Goal: Task Accomplishment & Management: Complete application form

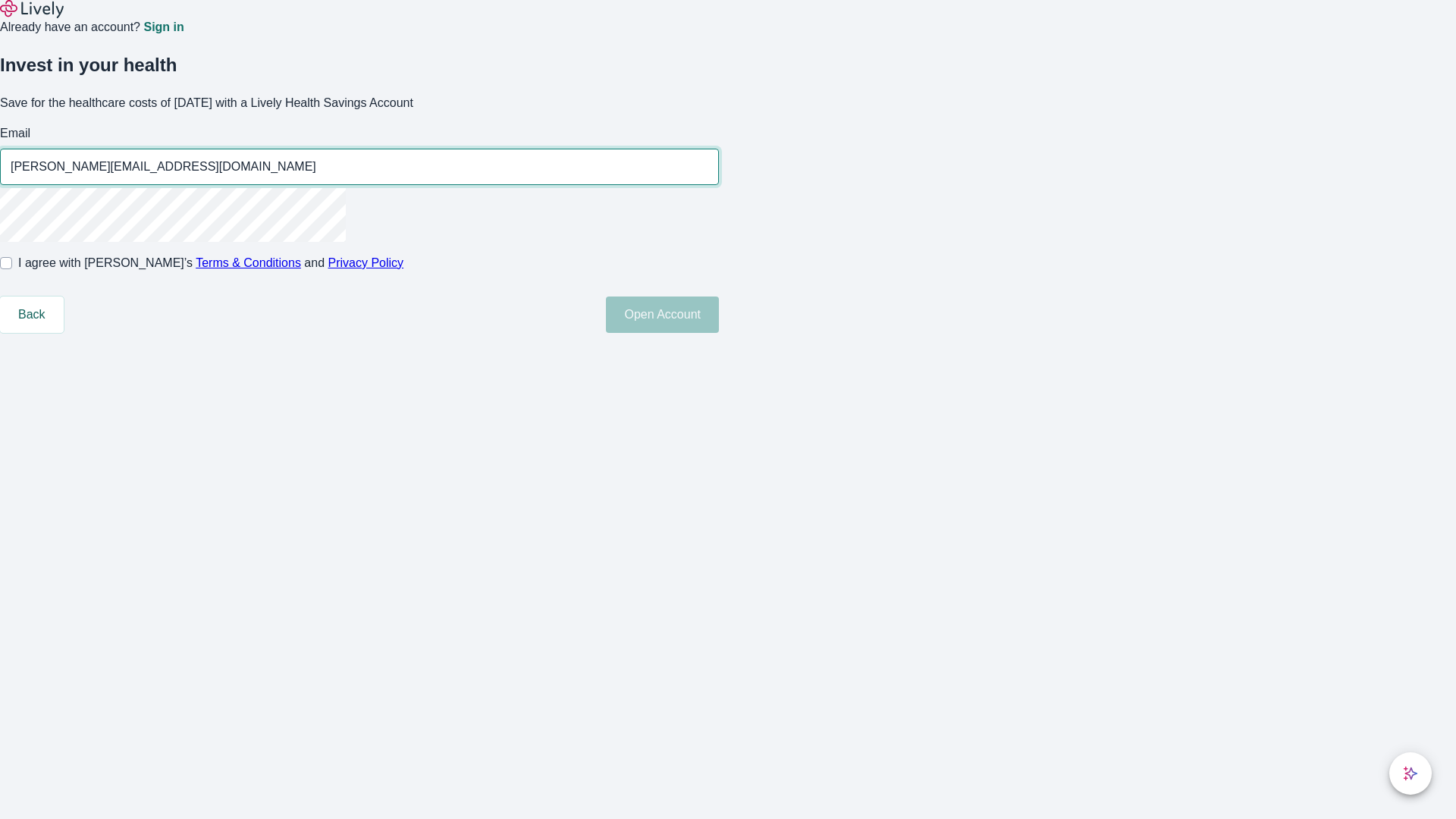
type input "Ellis.Pfannerstill84250813052154@gmail.com"
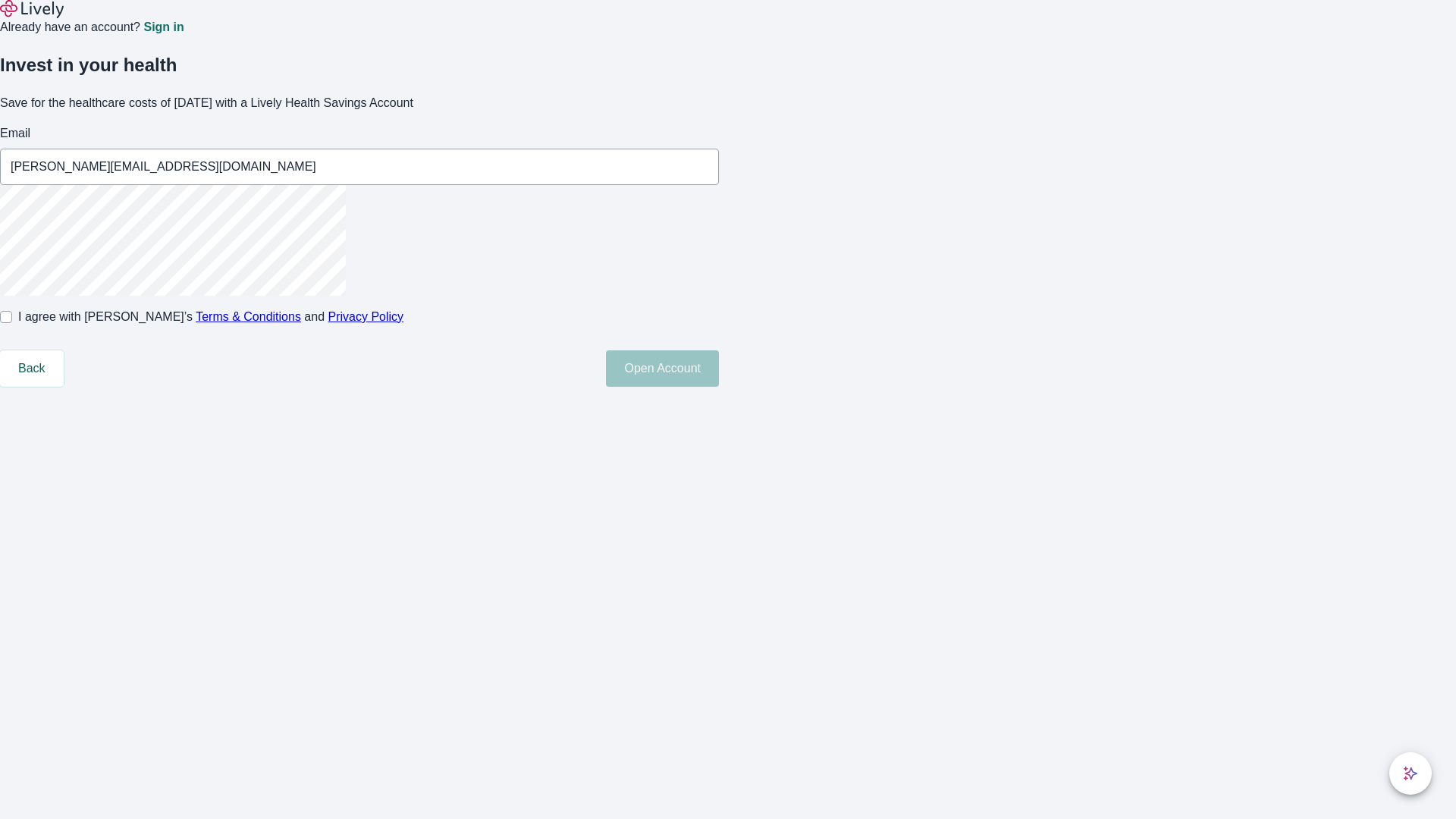
click at [12, 323] on input "I agree with Lively’s Terms & Conditions and Privacy Policy" at bounding box center [5, 317] width 12 height 12
checkbox input "true"
click at [719, 387] on button "Open Account" at bounding box center [663, 369] width 113 height 36
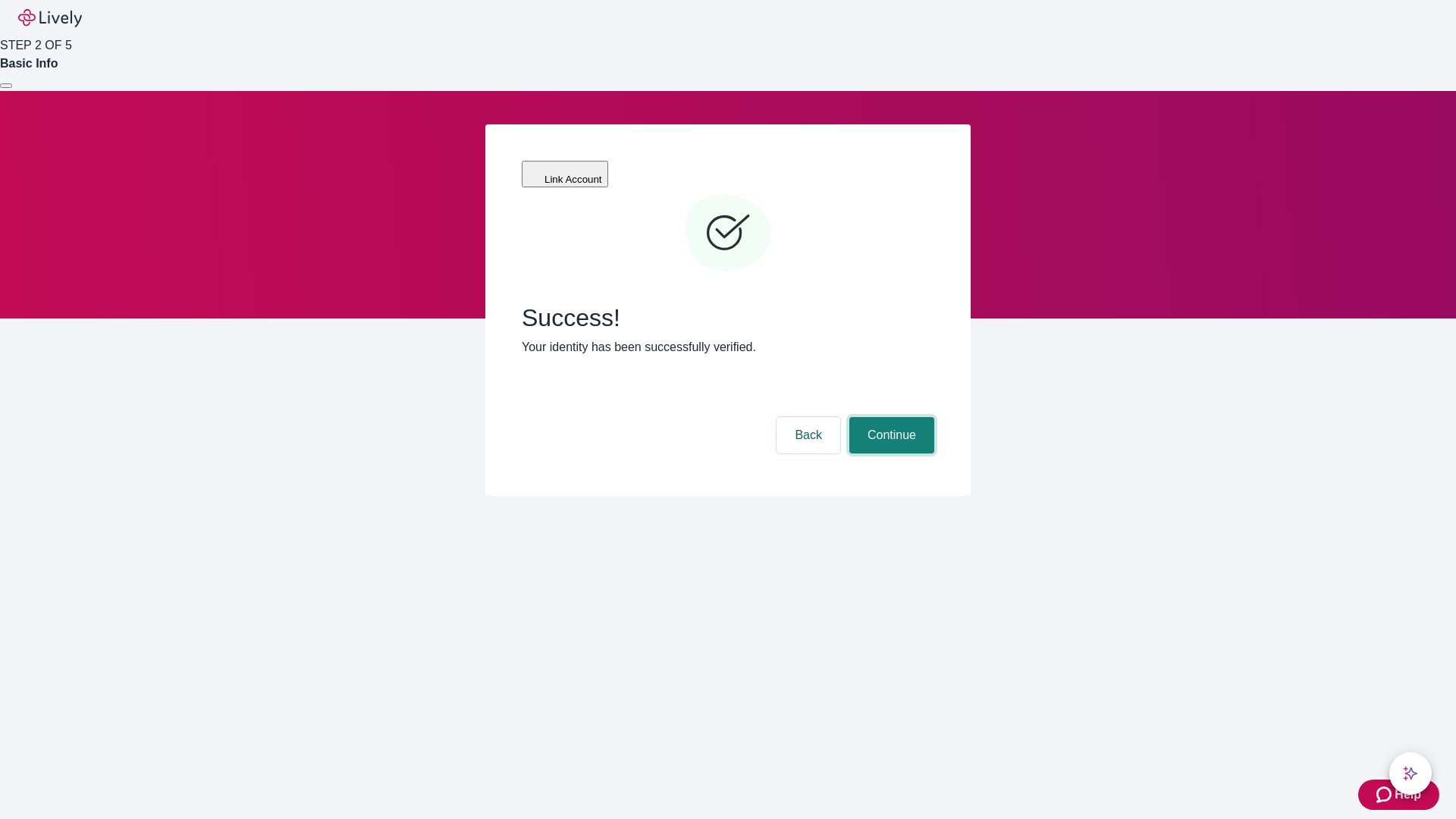
click at [890, 418] on button "Continue" at bounding box center [892, 436] width 85 height 36
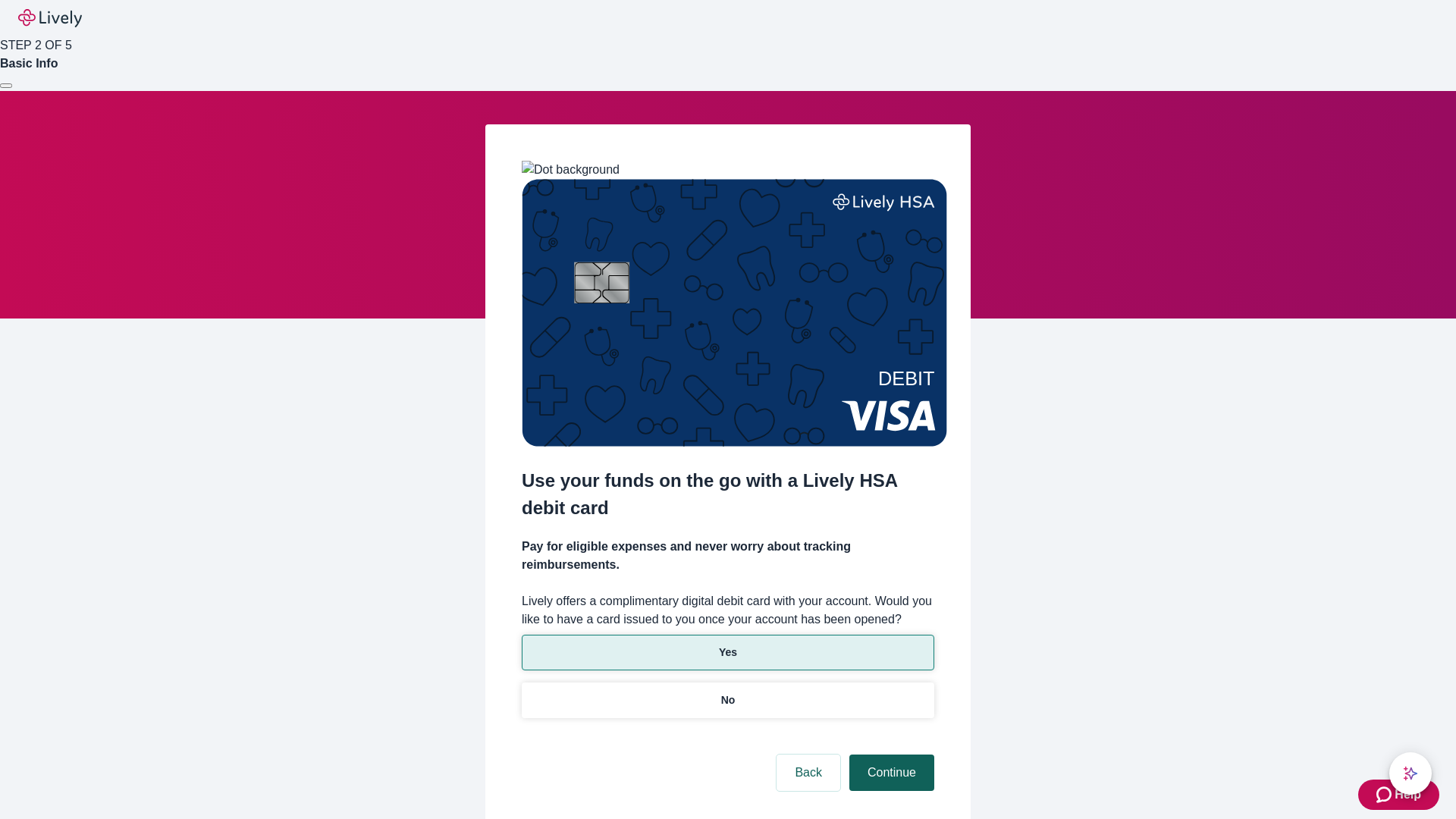
click at [727, 645] on p "Yes" at bounding box center [728, 653] width 18 height 16
click at [890, 755] on button "Continue" at bounding box center [892, 773] width 85 height 36
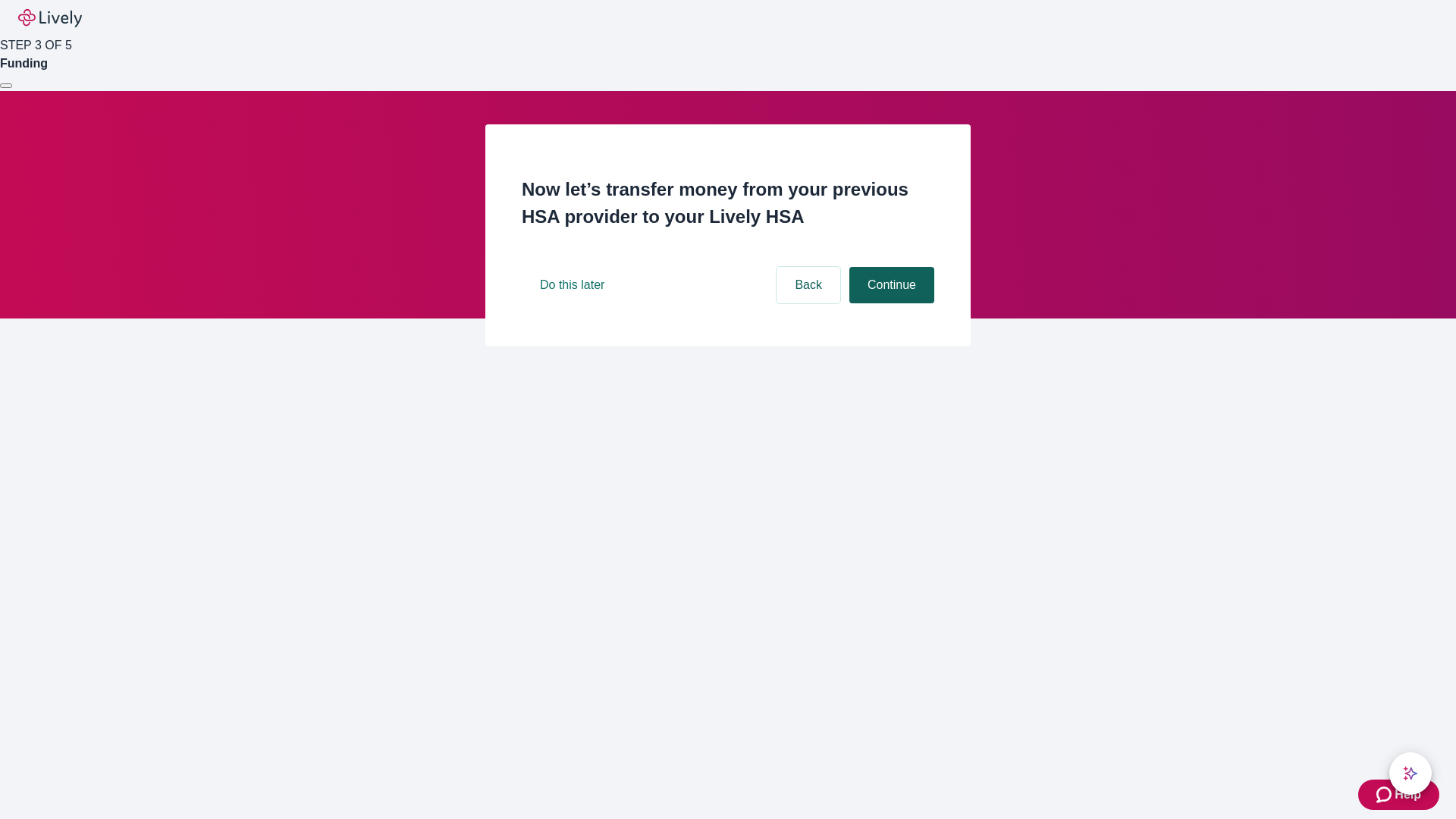
click at [890, 303] on button "Continue" at bounding box center [892, 285] width 85 height 36
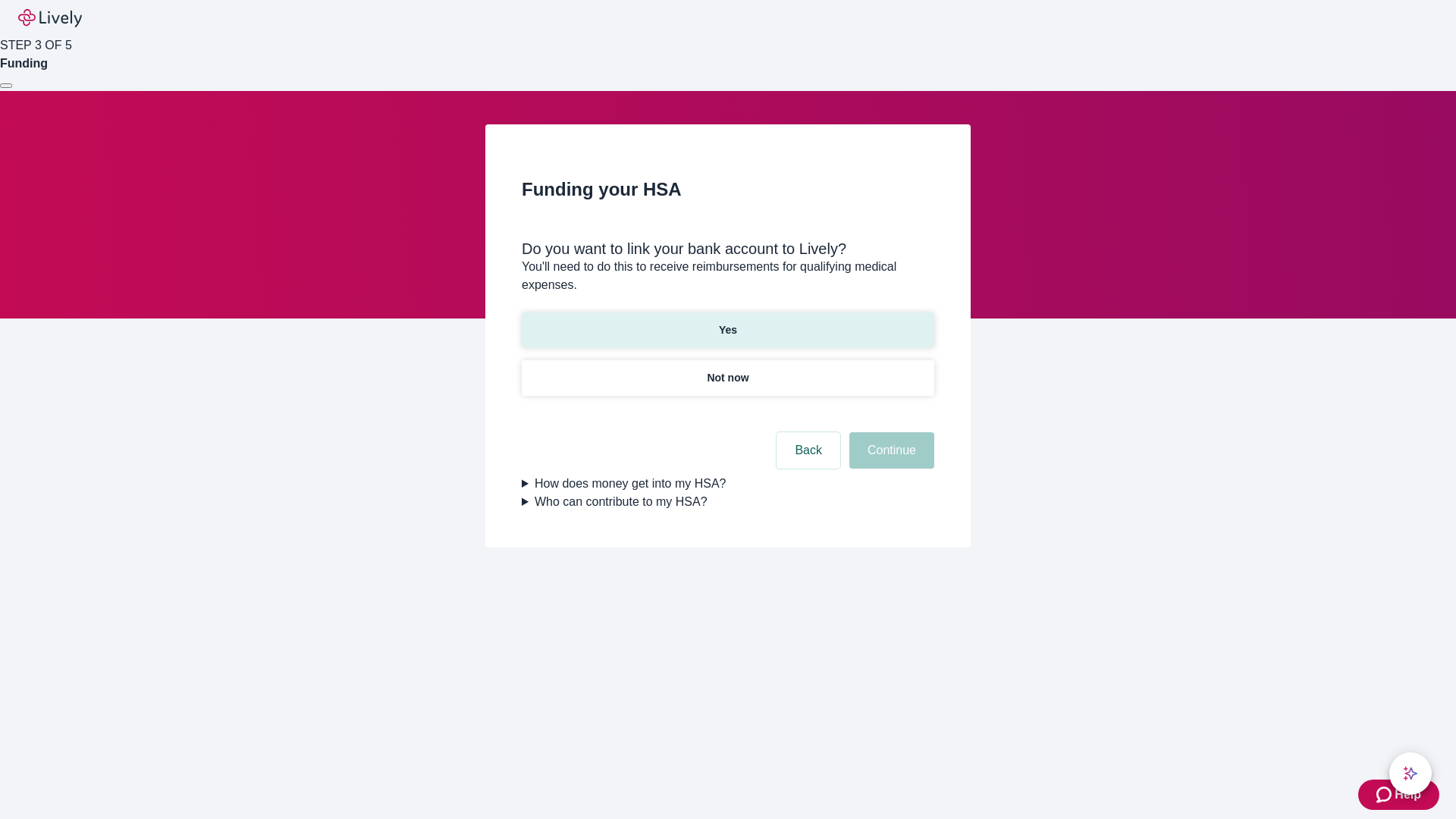
click at [727, 322] on p "Yes" at bounding box center [728, 331] width 18 height 16
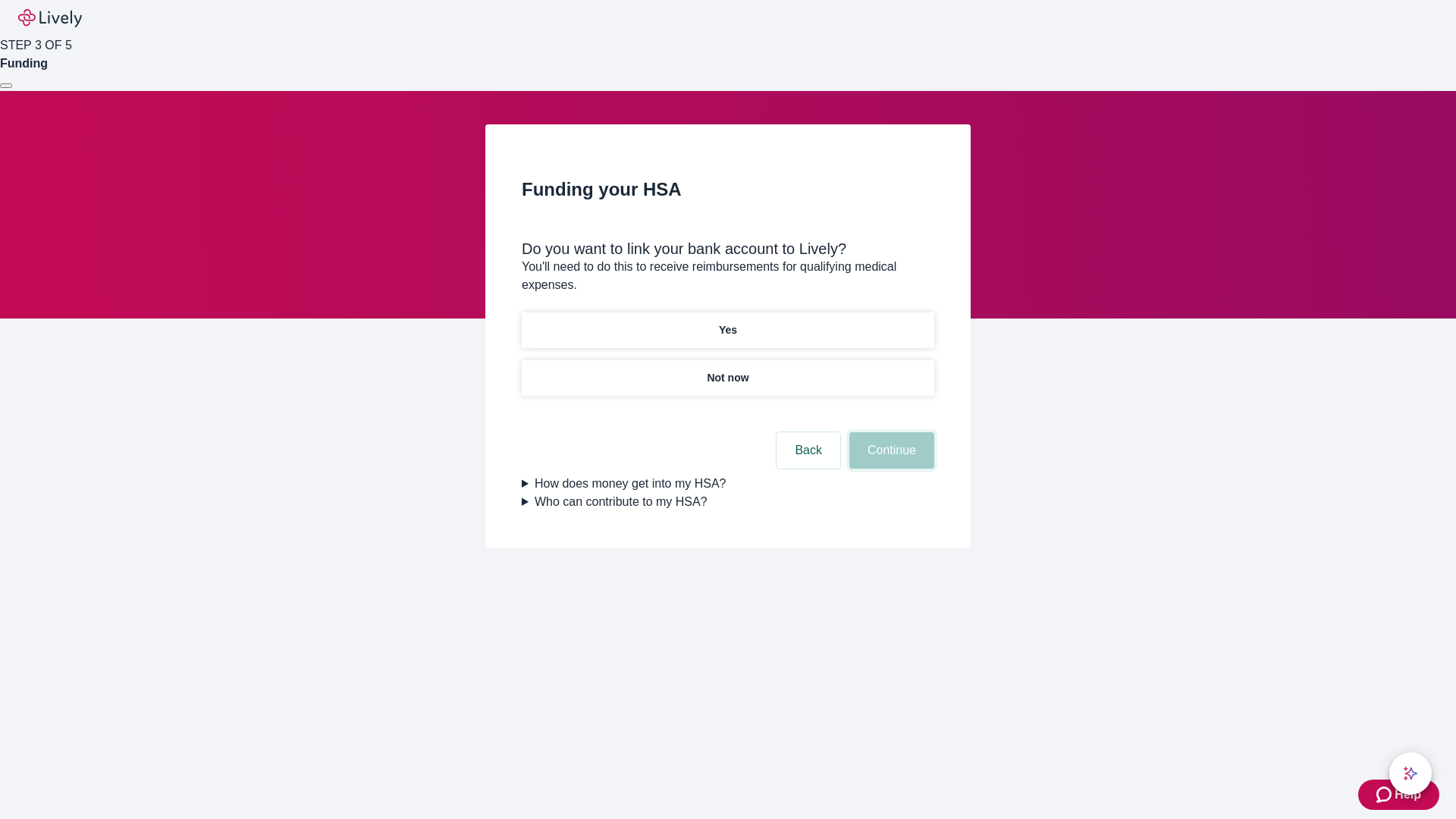
click at [890, 432] on button "Continue" at bounding box center [892, 450] width 85 height 36
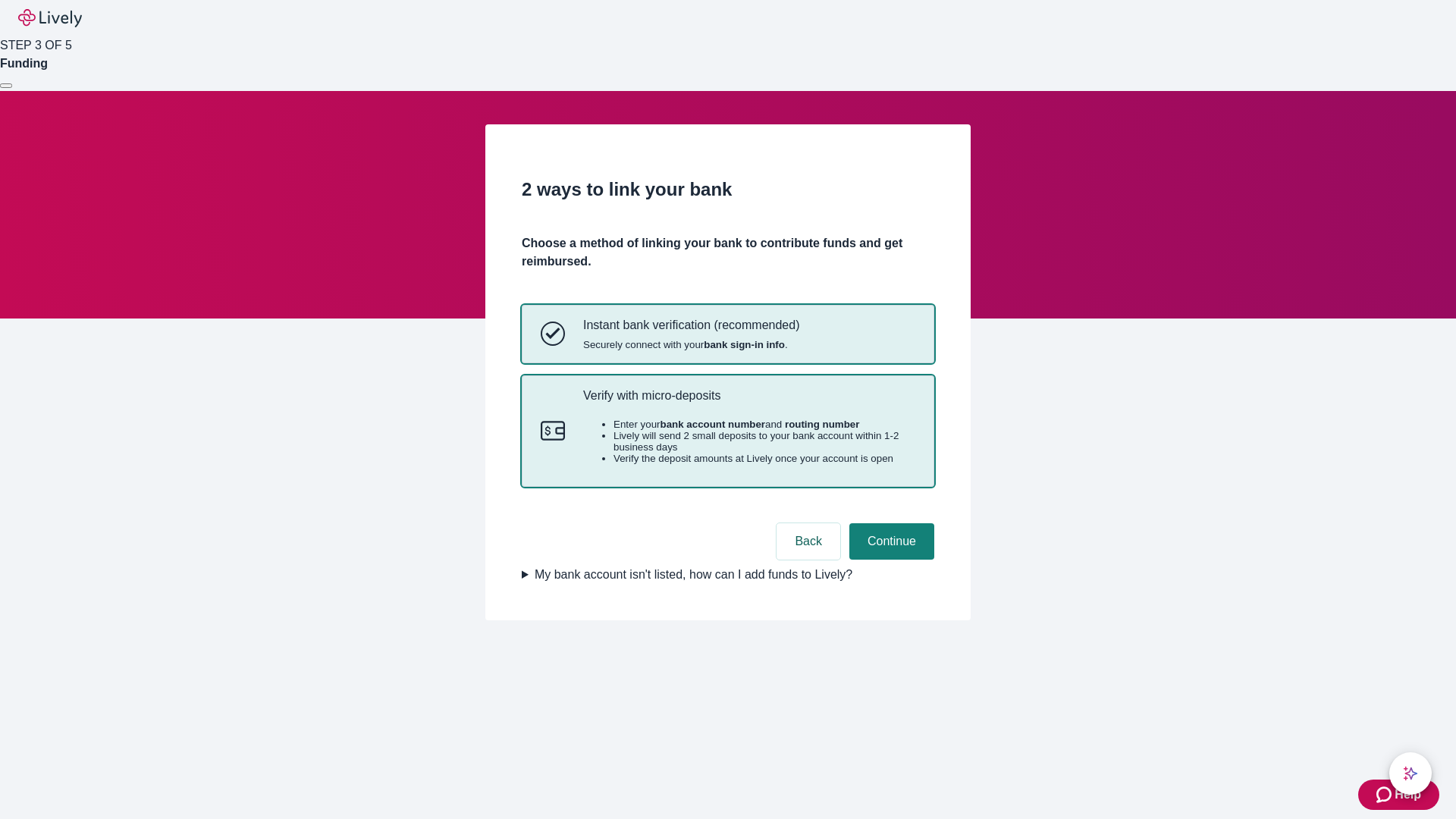
click at [749, 403] on p "Verify with micro-deposits" at bounding box center [750, 396] width 332 height 15
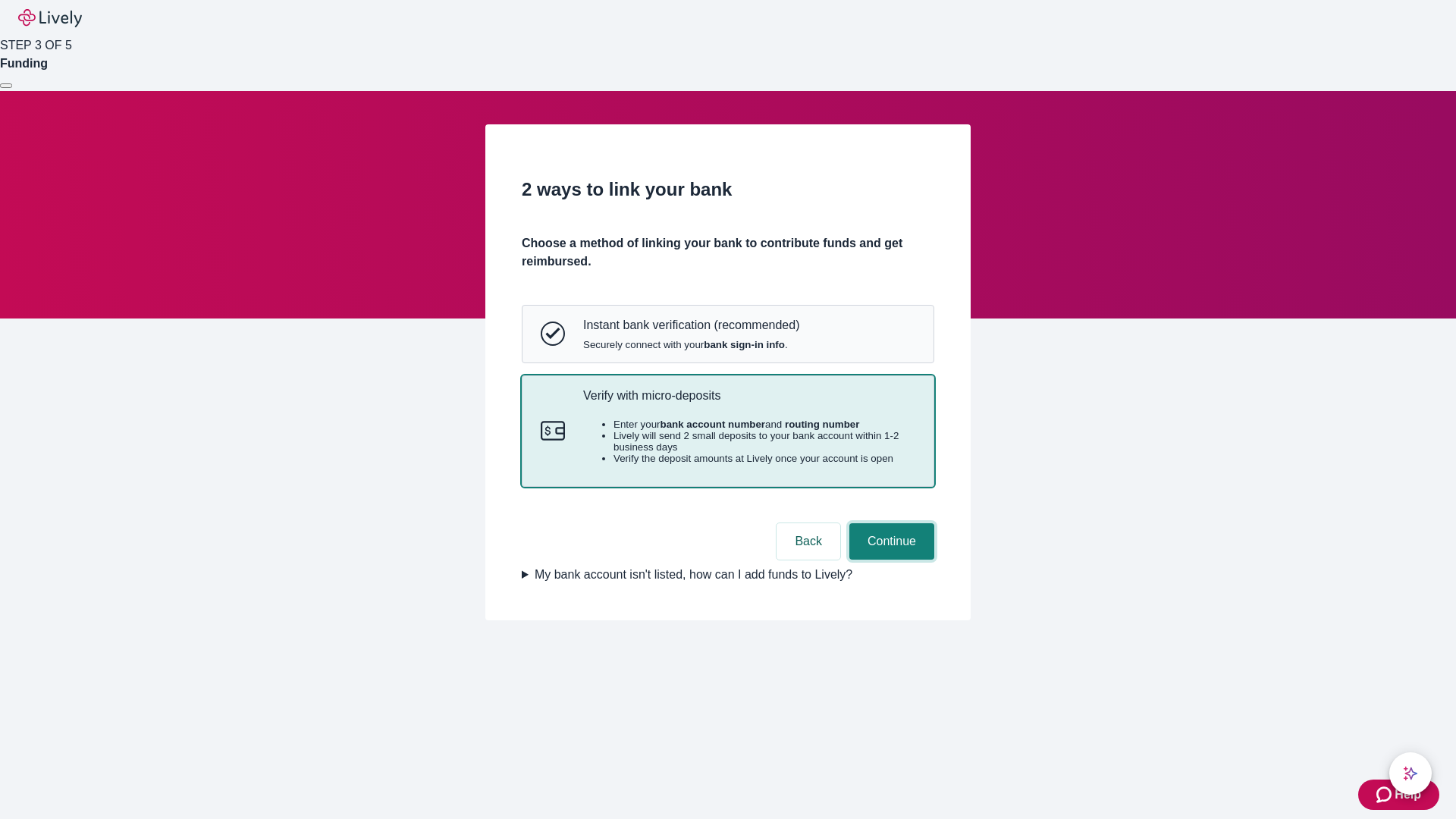
click at [890, 560] on button "Continue" at bounding box center [892, 542] width 85 height 36
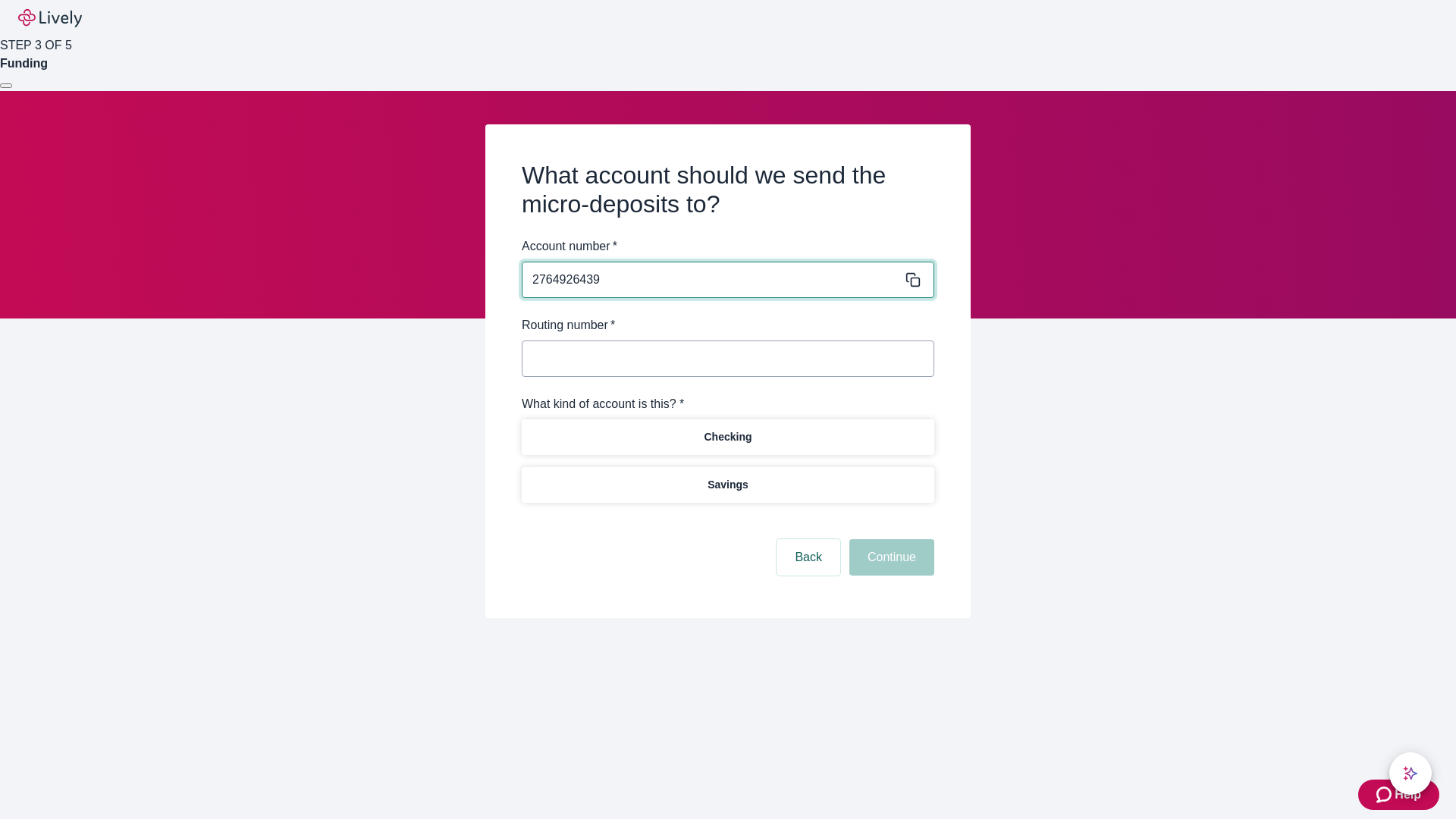
type input "2764926439"
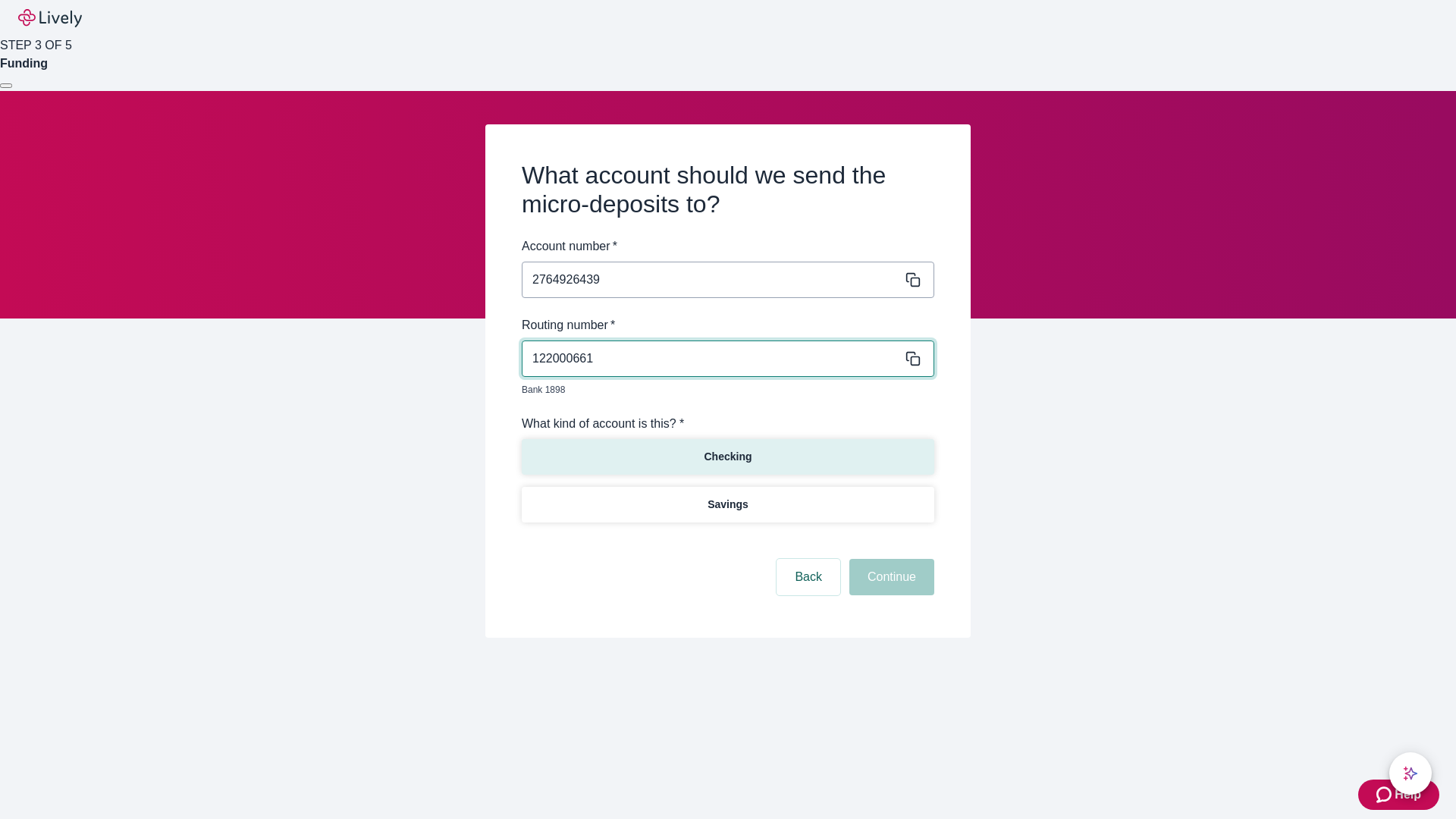
type input "122000661"
click at [727, 449] on p "Checking" at bounding box center [727, 458] width 48 height 16
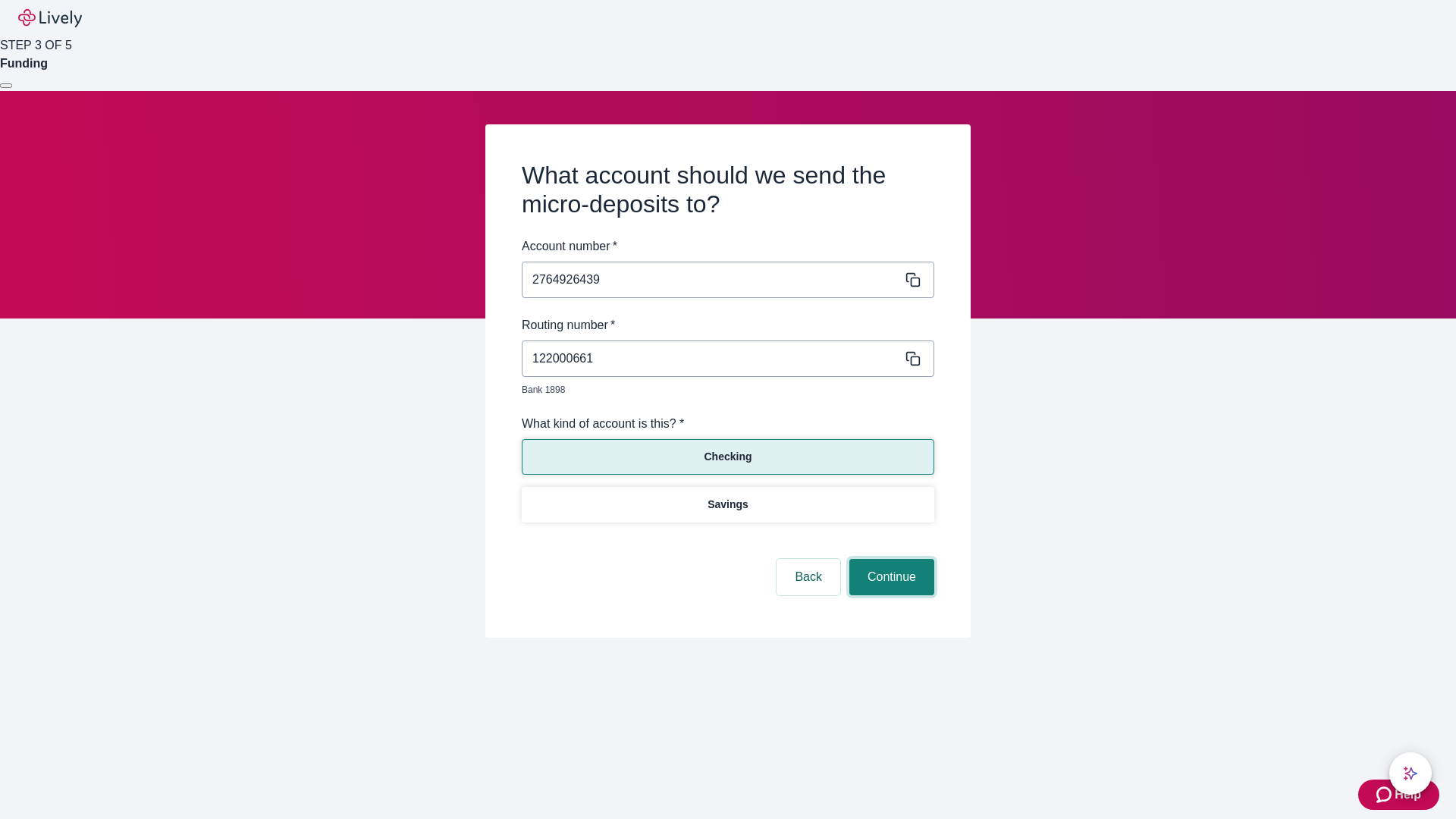
click at [890, 560] on button "Continue" at bounding box center [892, 577] width 85 height 36
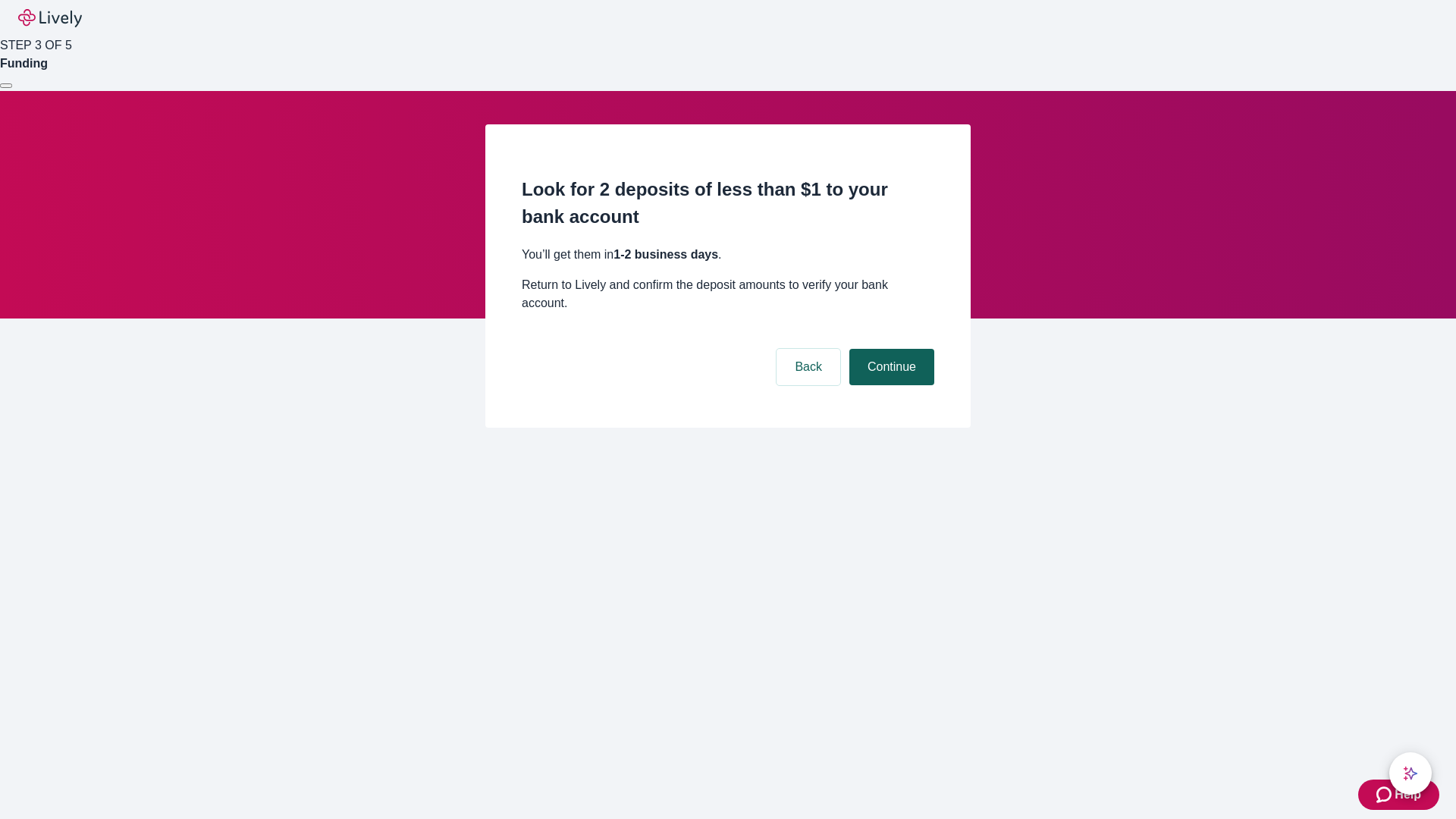
click at [890, 349] on button "Continue" at bounding box center [892, 367] width 85 height 36
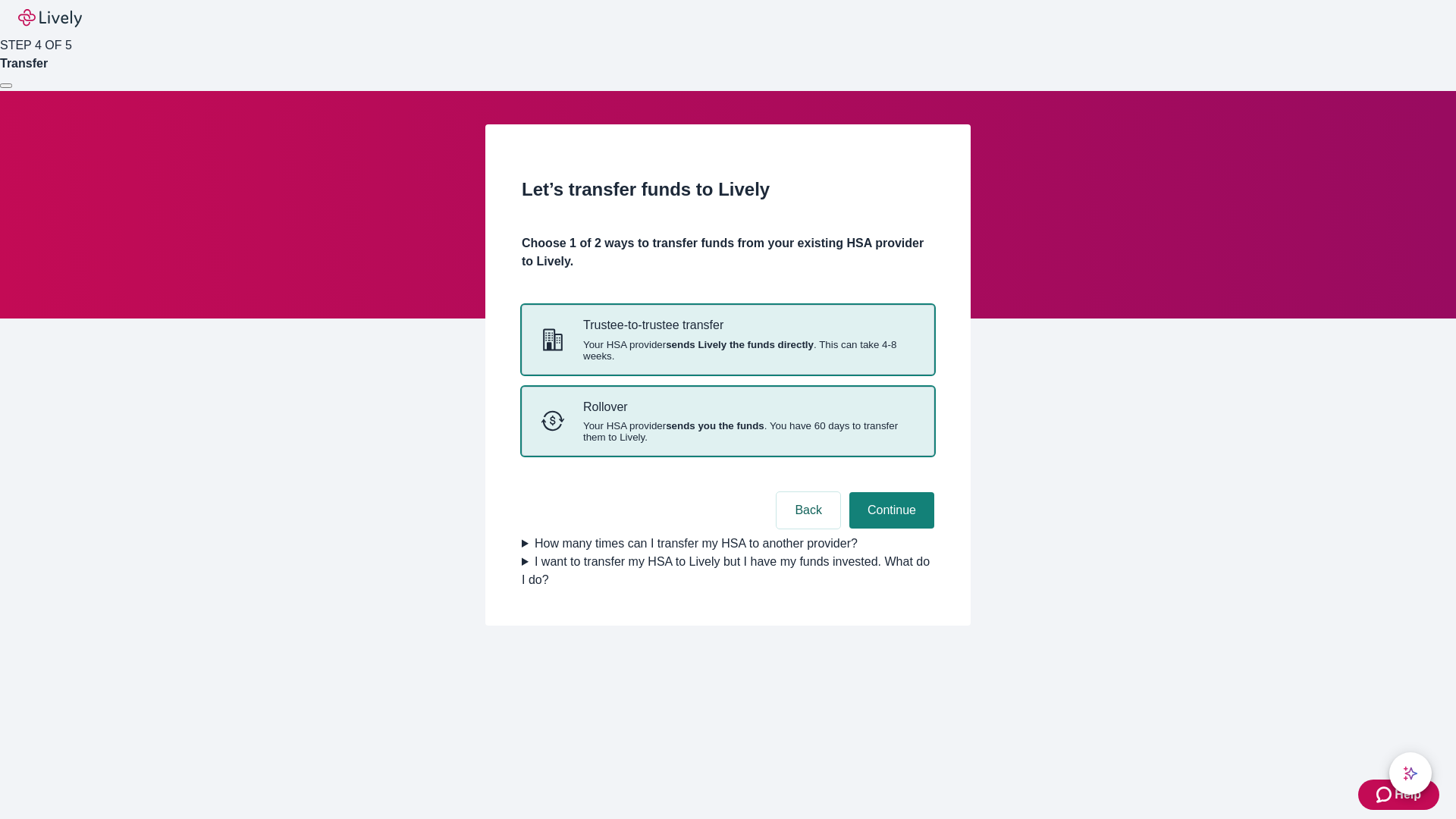
click at [727, 431] on strong "sends you the funds" at bounding box center [715, 426] width 99 height 12
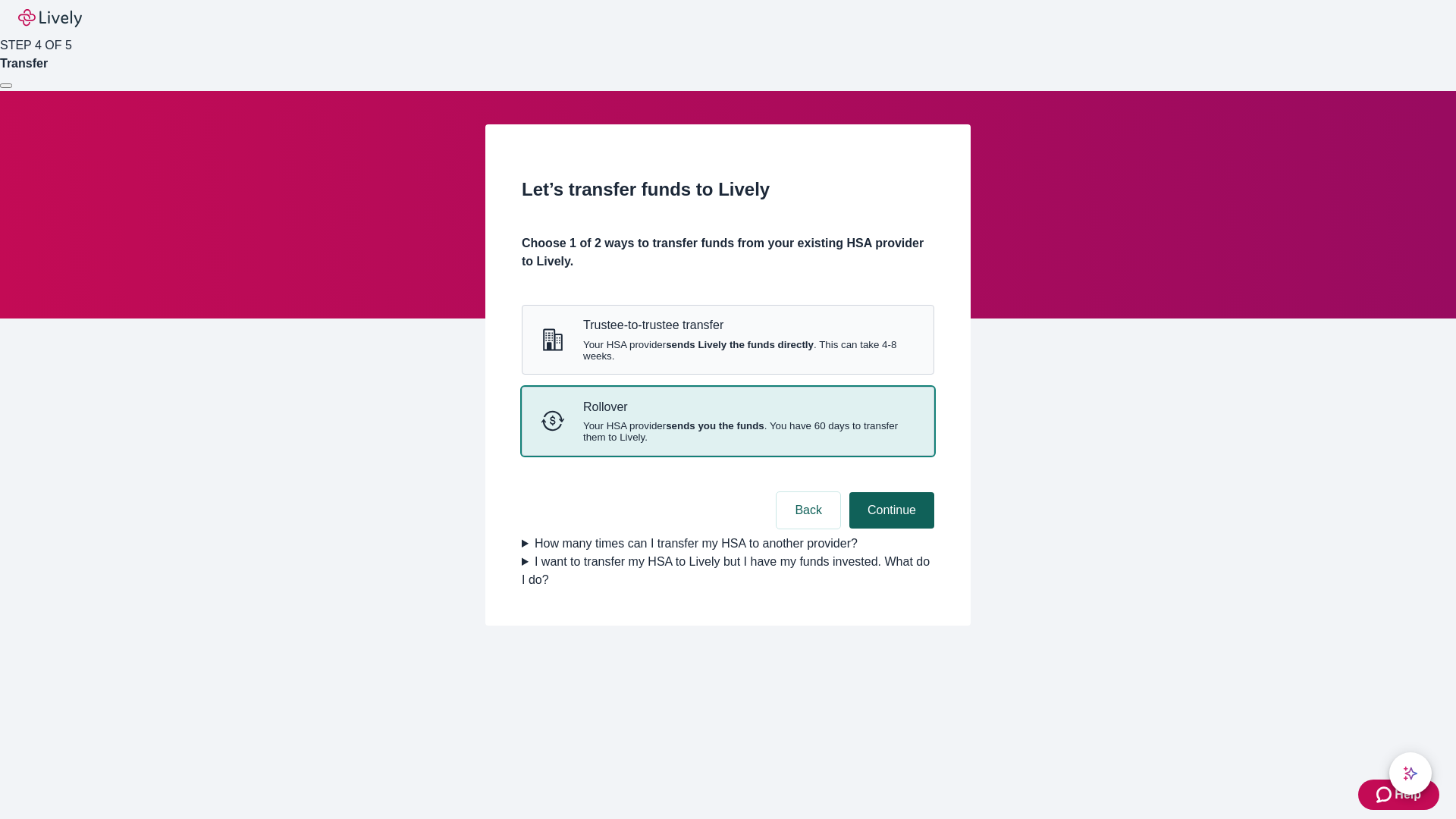
click at [890, 528] on button "Continue" at bounding box center [892, 510] width 85 height 36
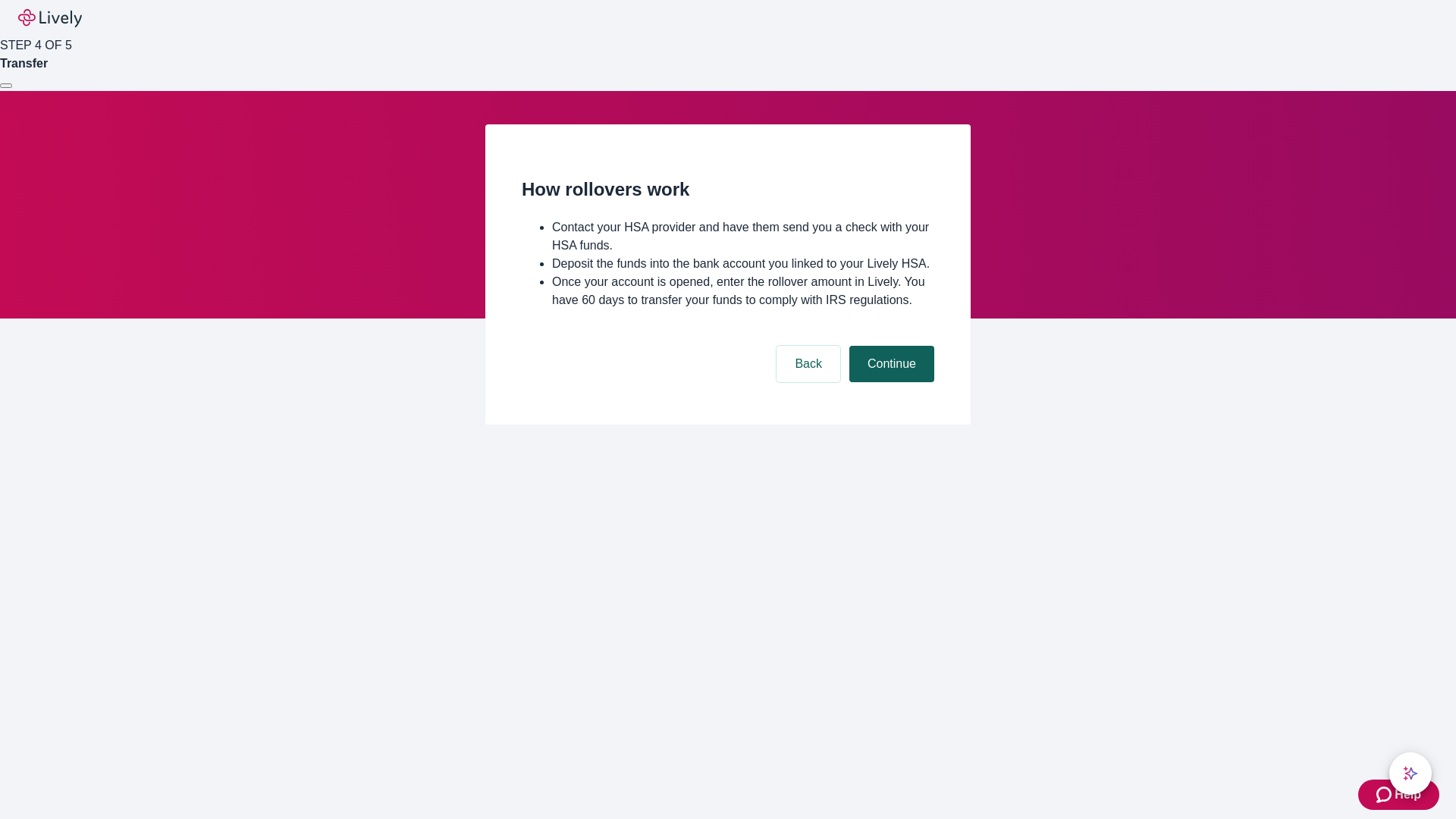
click at [890, 382] on button "Continue" at bounding box center [892, 364] width 85 height 36
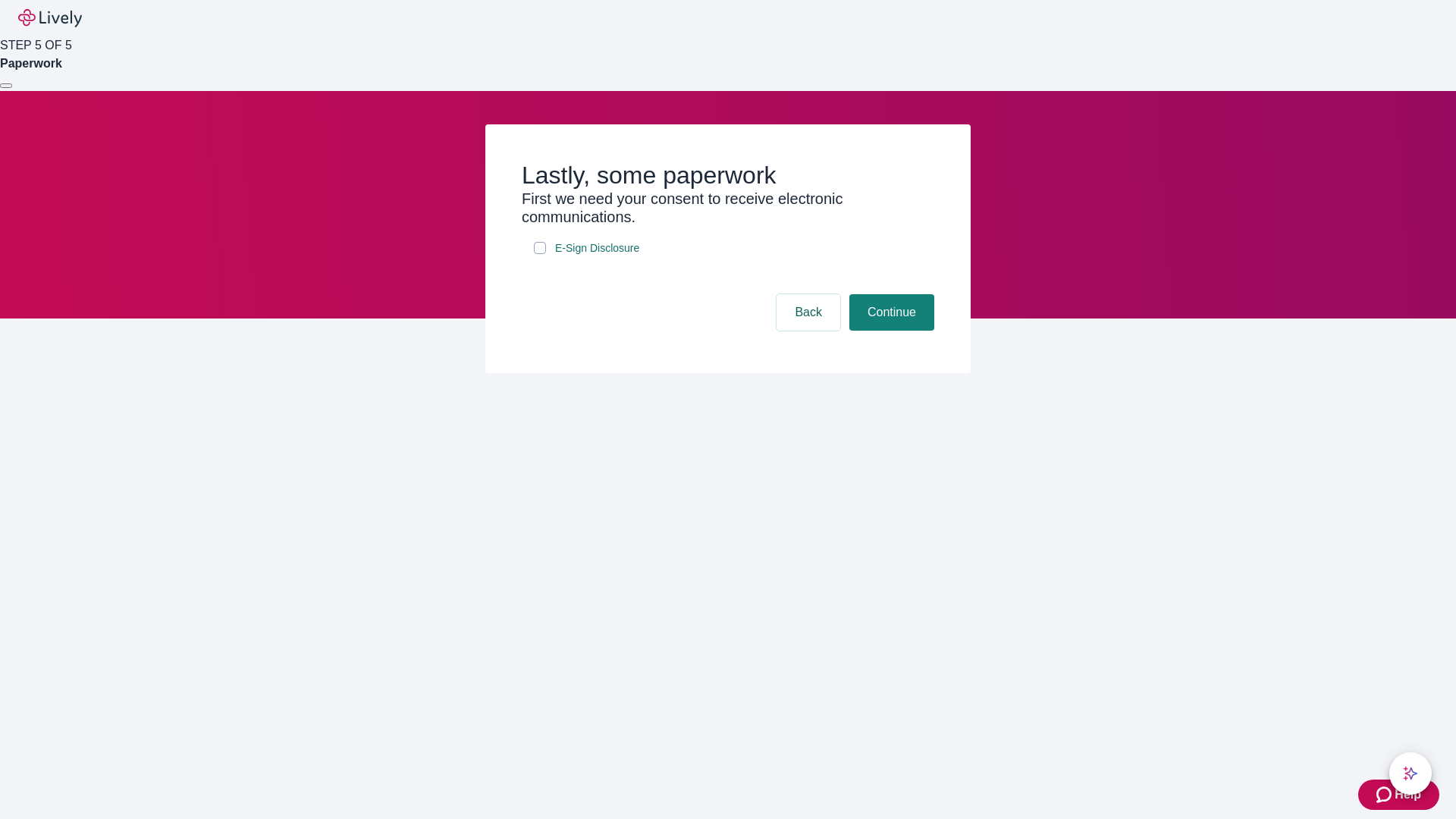
click at [540, 254] on input "E-Sign Disclosure" at bounding box center [539, 248] width 12 height 12
checkbox input "true"
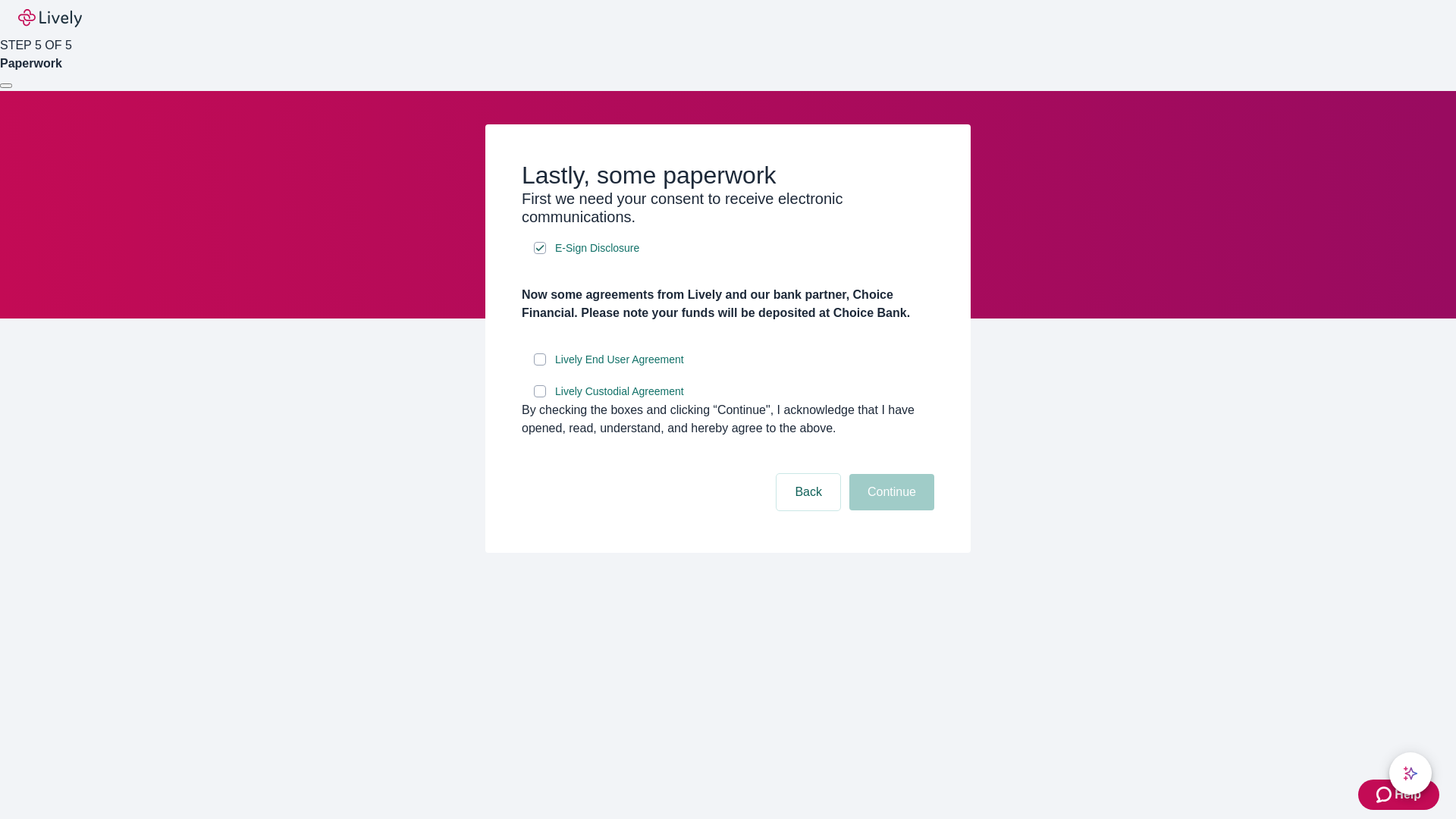
click at [540, 366] on input "Lively End User Agreement" at bounding box center [539, 359] width 12 height 12
checkbox input "true"
click at [540, 398] on input "Lively Custodial Agreement" at bounding box center [539, 390] width 12 height 12
checkbox input "true"
click at [890, 510] on button "Continue" at bounding box center [892, 492] width 85 height 36
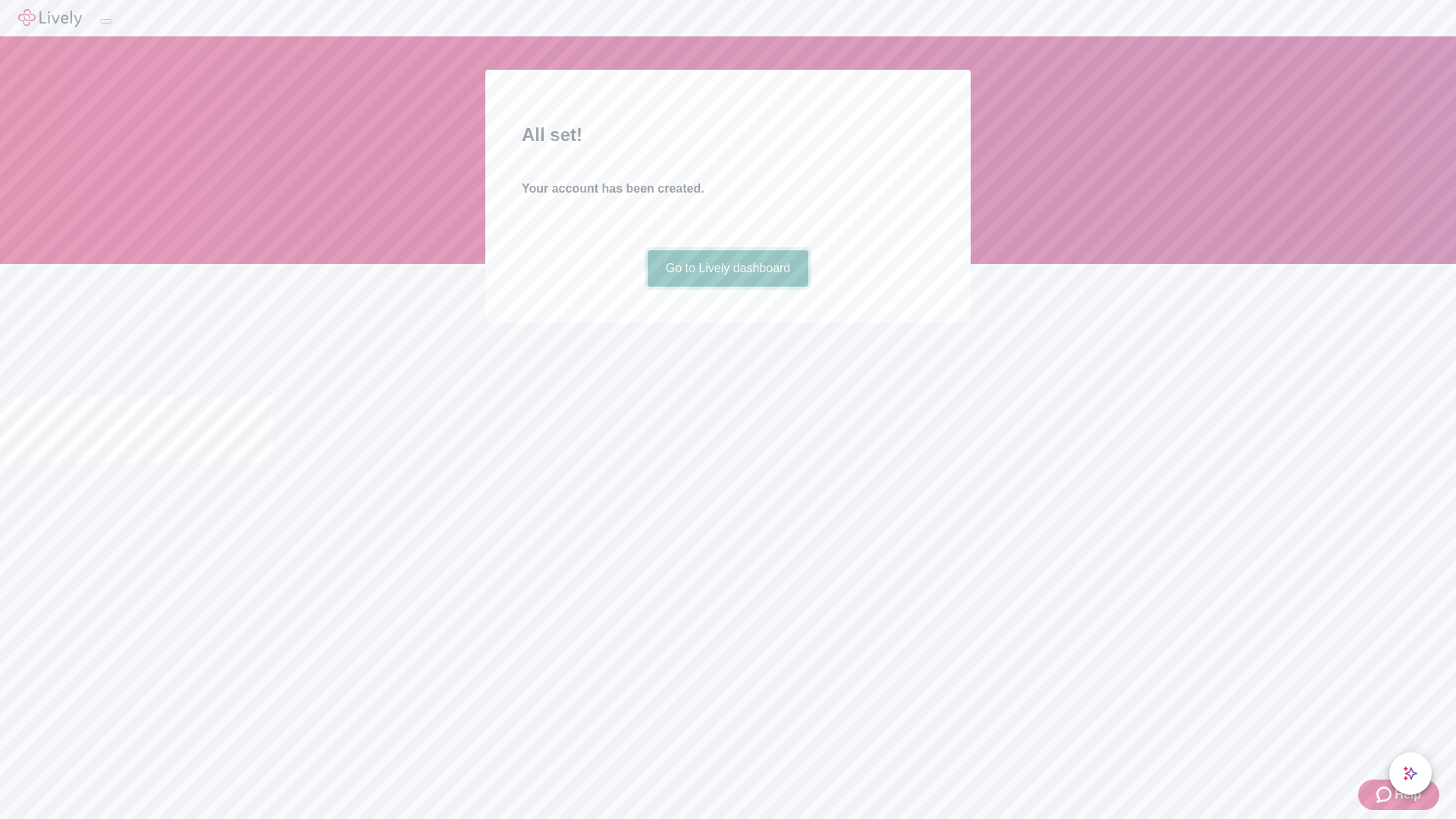
click at [727, 287] on link "Go to Lively dashboard" at bounding box center [729, 269] width 162 height 36
